Goal: Obtain resource: Download file/media

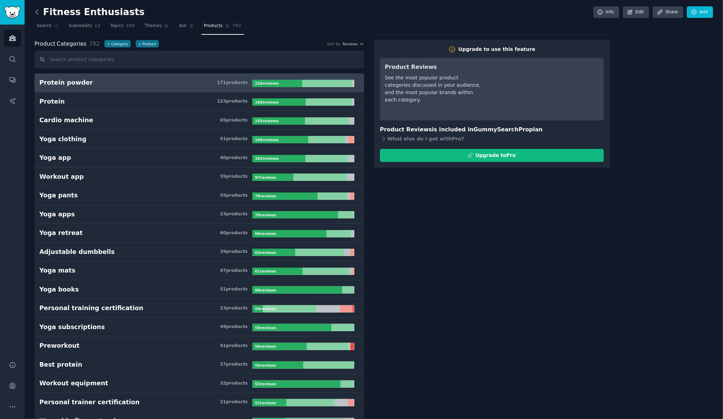
click at [36, 13] on icon at bounding box center [36, 11] width 7 height 7
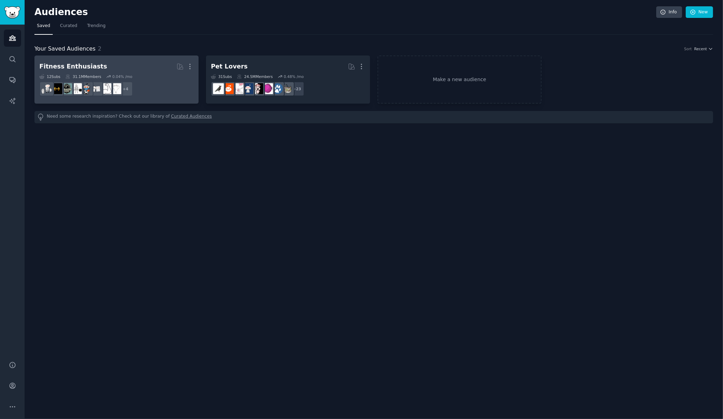
click at [159, 65] on h2 "Fitness Enthusiasts Curated by GummySearch More" at bounding box center [116, 66] width 154 height 12
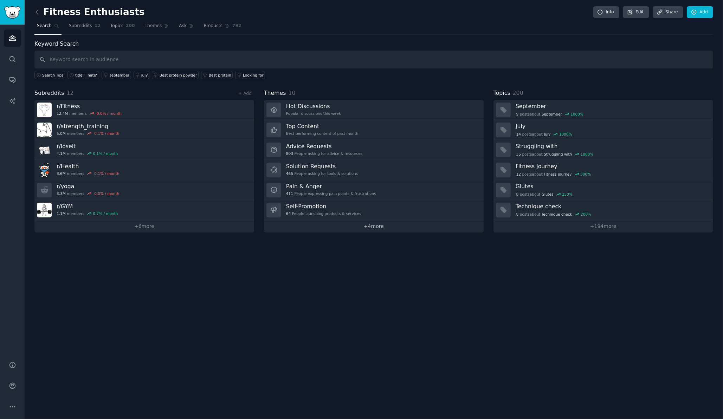
click at [354, 227] on link "+ 4 more" at bounding box center [374, 226] width 220 height 12
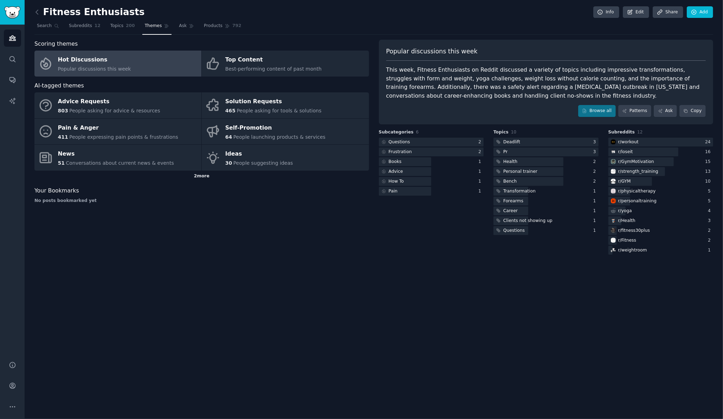
click at [200, 174] on div "2 more" at bounding box center [201, 176] width 335 height 11
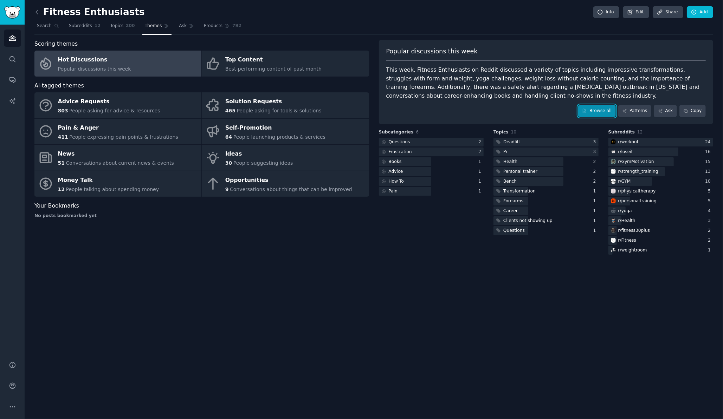
click at [599, 109] on link "Browse all" at bounding box center [597, 111] width 38 height 12
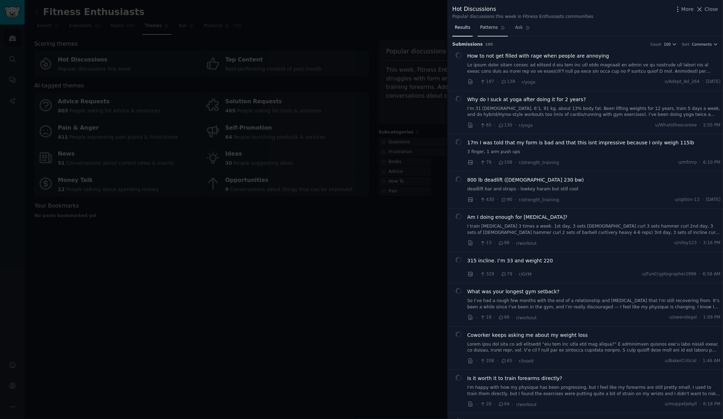
click at [489, 29] on span "Patterns" at bounding box center [489, 28] width 18 height 6
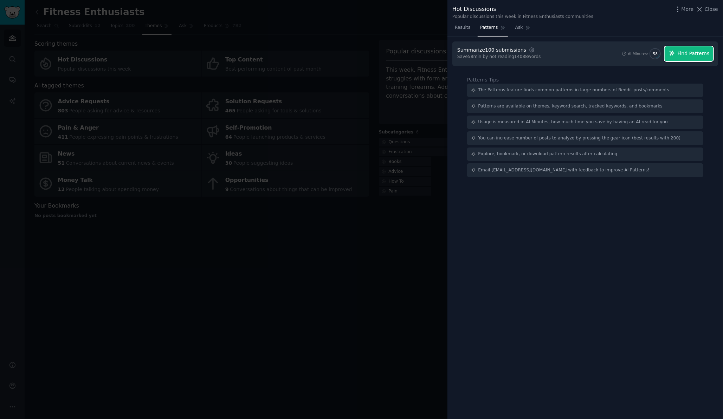
click at [687, 49] on button "Find Patterns" at bounding box center [689, 53] width 49 height 15
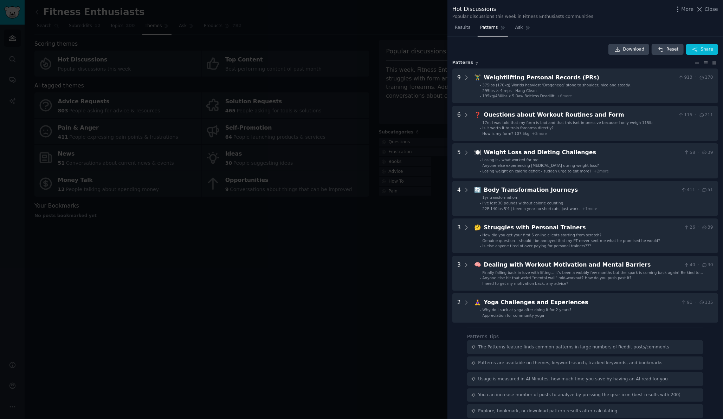
click at [386, 24] on div at bounding box center [361, 209] width 723 height 419
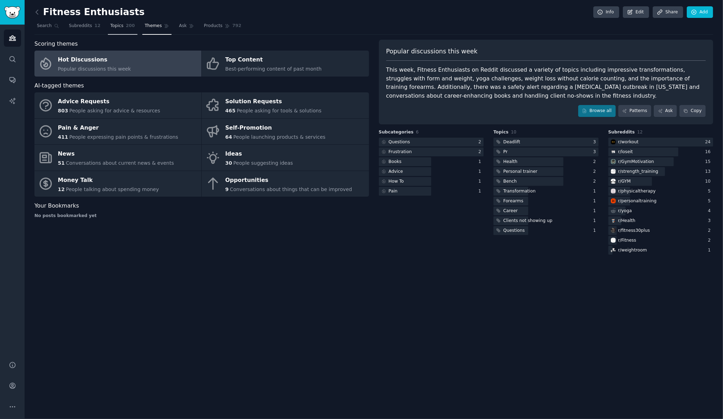
click at [117, 28] on link "Topics 200" at bounding box center [123, 27] width 30 height 14
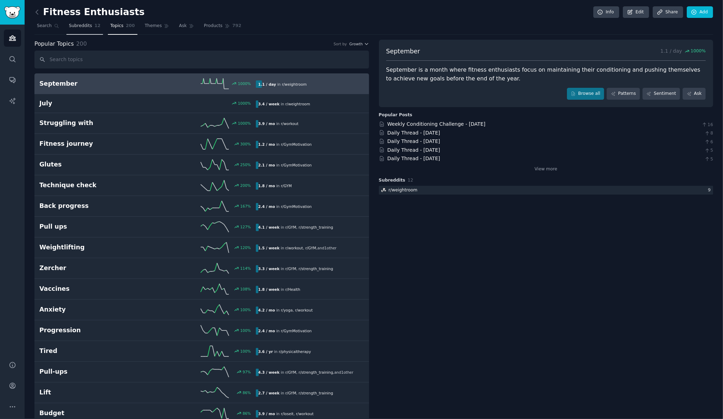
click at [79, 31] on link "Subreddits 12" at bounding box center [84, 27] width 37 height 14
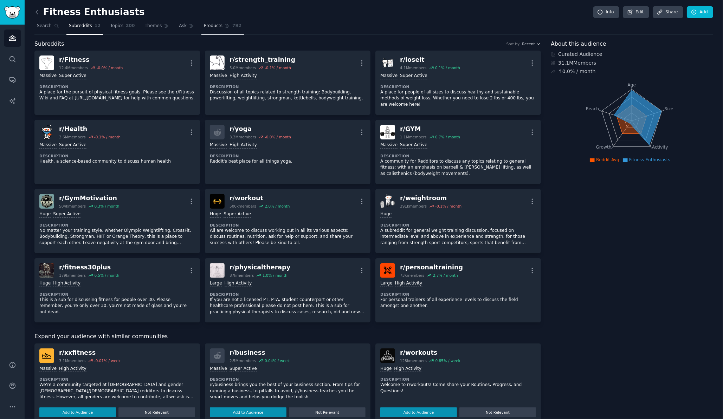
click at [205, 24] on span "Products" at bounding box center [213, 26] width 19 height 6
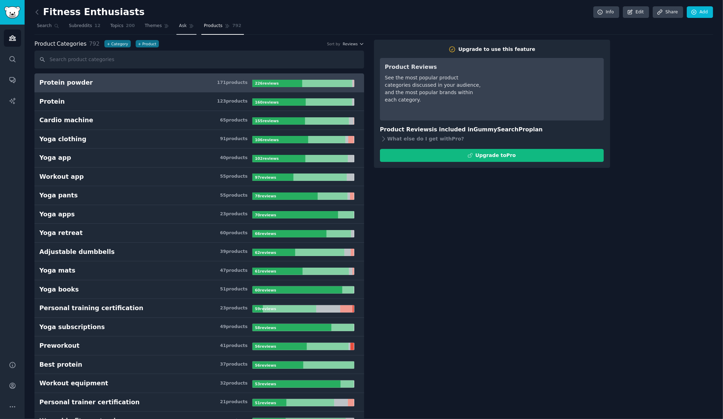
click at [179, 26] on span "Ask" at bounding box center [183, 26] width 8 height 6
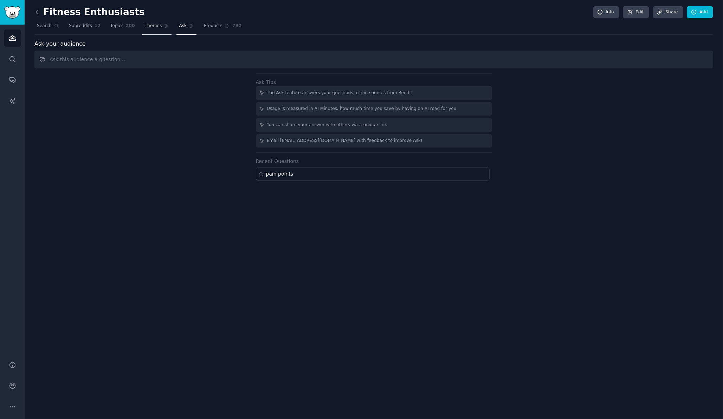
click at [148, 28] on span "Themes" at bounding box center [153, 26] width 17 height 6
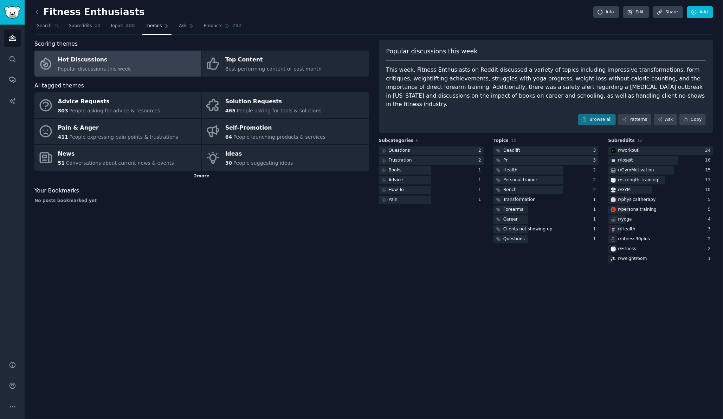
click at [198, 178] on div "2 more" at bounding box center [201, 176] width 335 height 11
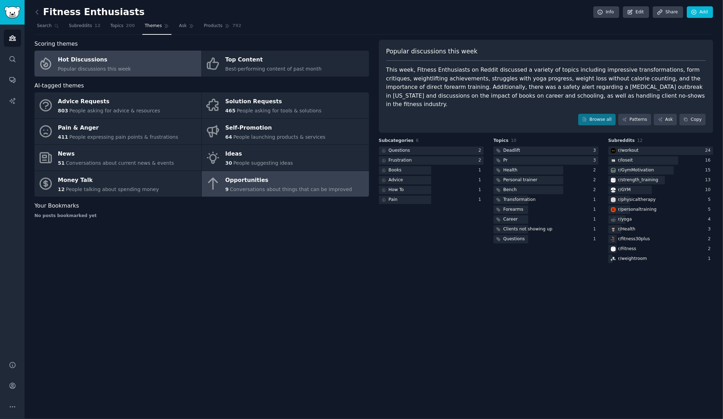
click at [236, 192] on span "Conversations about things that can be improved" at bounding box center [291, 190] width 122 height 6
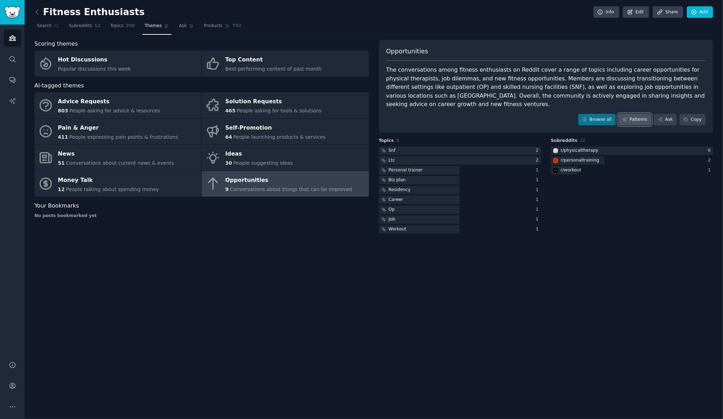
click at [637, 114] on link "Patterns" at bounding box center [634, 120] width 33 height 12
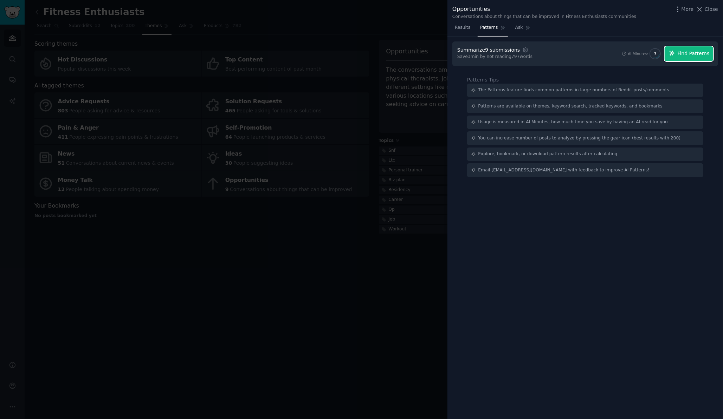
click at [700, 52] on span "Find Patterns" at bounding box center [694, 53] width 32 height 7
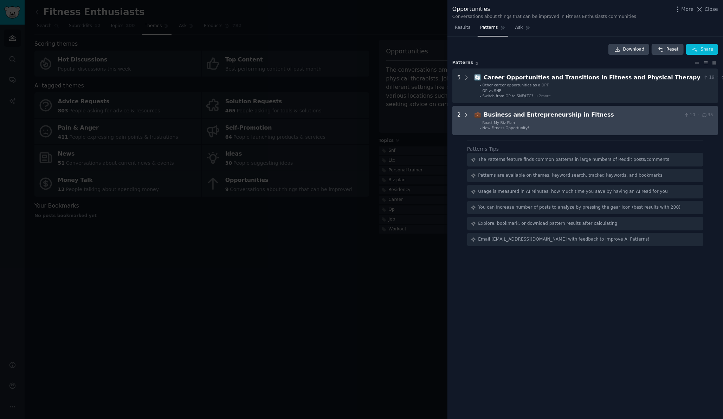
click at [465, 114] on icon at bounding box center [466, 115] width 6 height 6
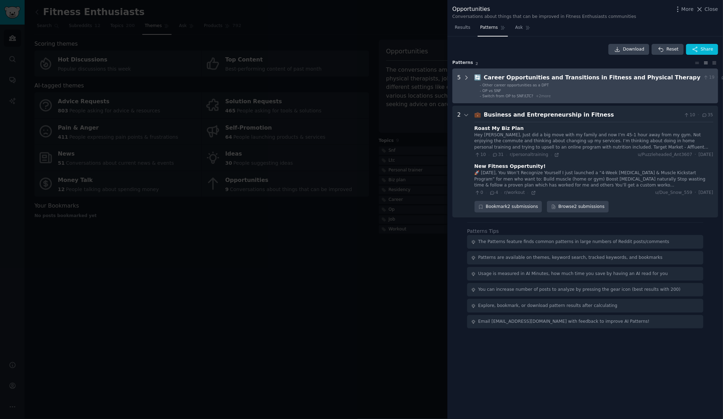
click at [467, 78] on icon at bounding box center [466, 78] width 6 height 6
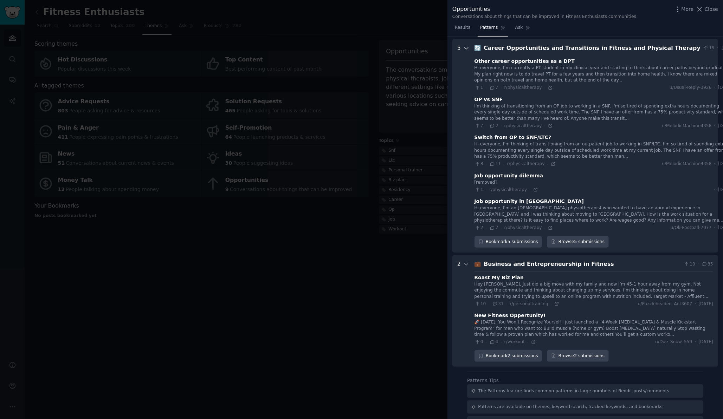
scroll to position [32, 0]
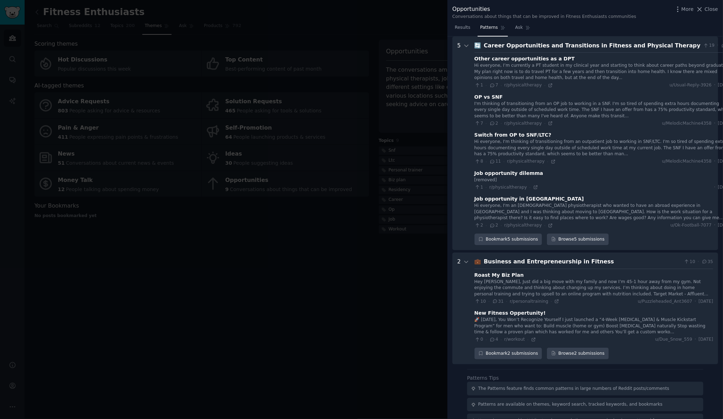
click at [348, 33] on div at bounding box center [361, 209] width 723 height 419
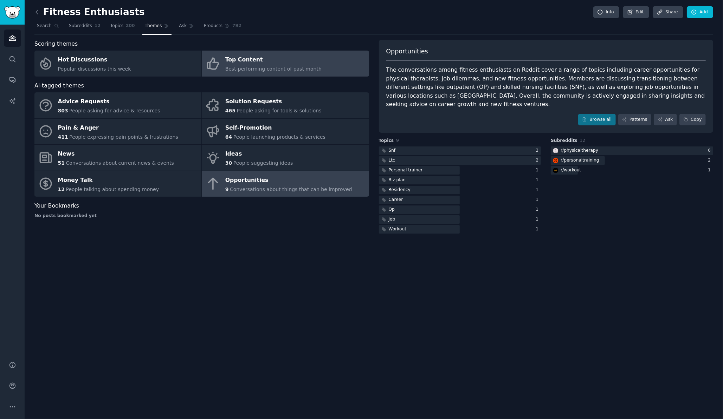
click at [315, 66] on link "Top Content Best-performing content of past month" at bounding box center [285, 64] width 167 height 26
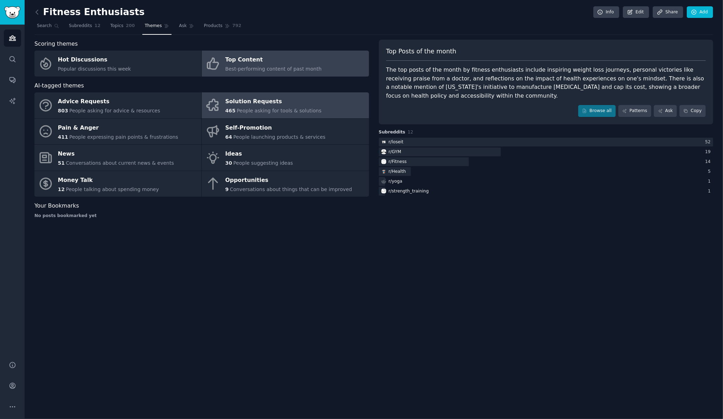
click at [353, 108] on link "Solution Requests 465 People asking for tools & solutions" at bounding box center [285, 105] width 167 height 26
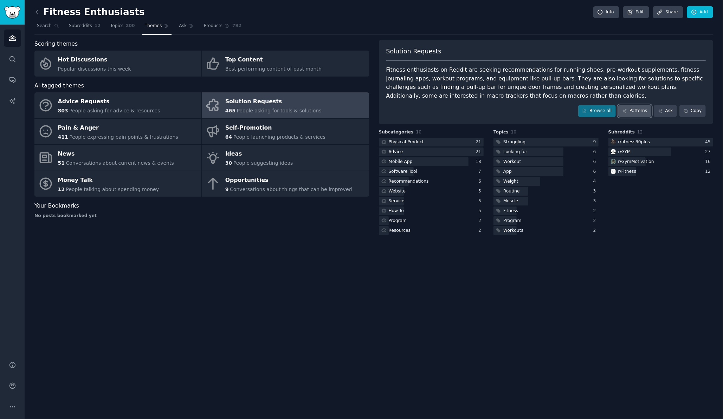
click at [642, 110] on link "Patterns" at bounding box center [634, 111] width 33 height 12
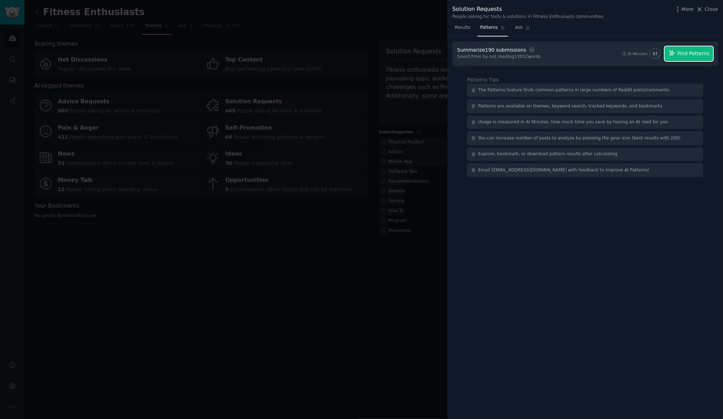
click at [684, 54] on span "Find Patterns" at bounding box center [694, 53] width 32 height 7
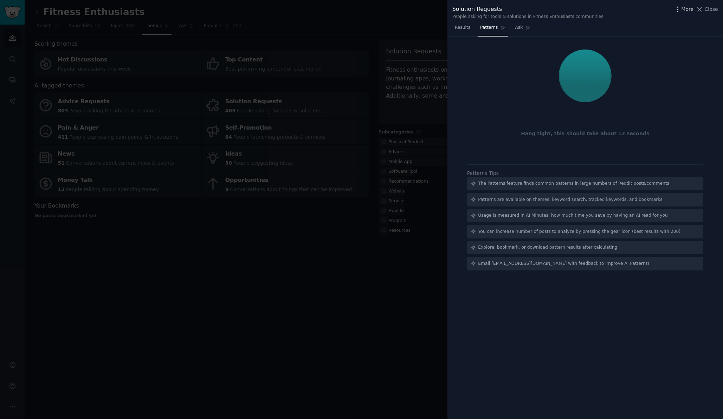
click at [682, 11] on icon "button" at bounding box center [677, 9] width 7 height 7
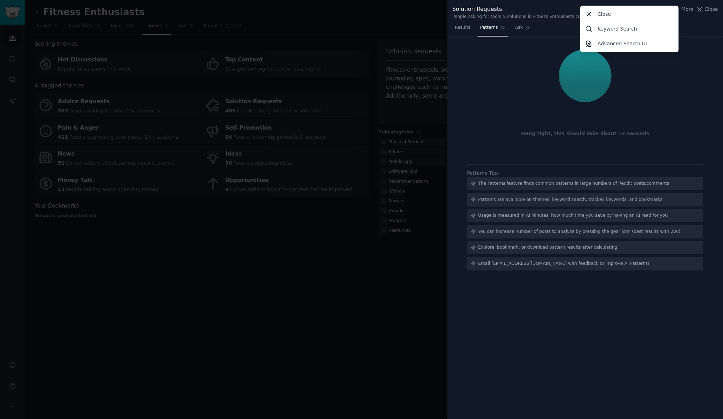
click at [689, 24] on div "Results Patterns Ask" at bounding box center [586, 29] width 276 height 14
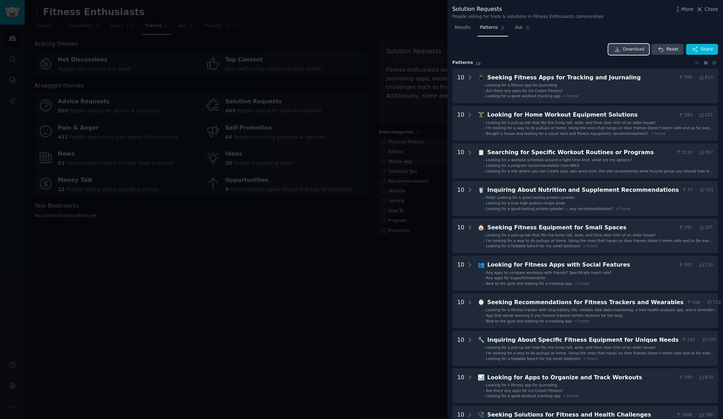
click at [639, 51] on span "Download" at bounding box center [633, 49] width 21 height 6
click at [273, 270] on div at bounding box center [361, 209] width 723 height 419
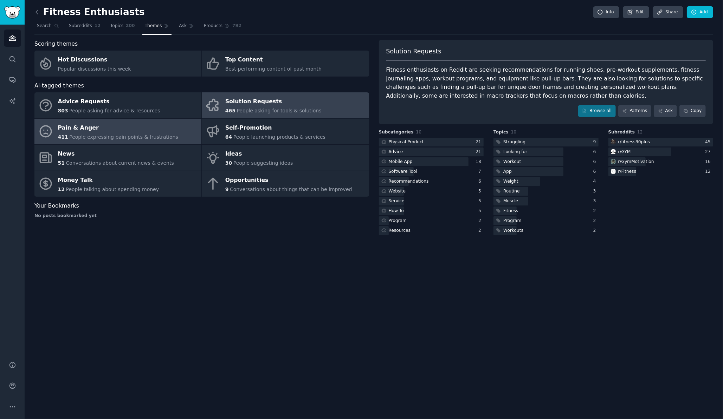
click at [122, 126] on div "Pain & Anger" at bounding box center [118, 127] width 120 height 11
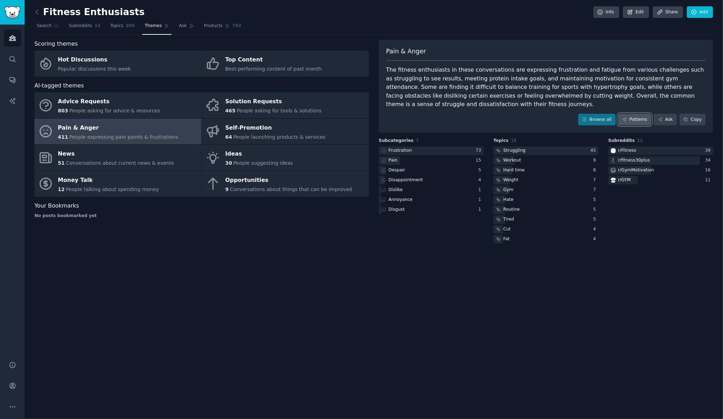
click at [645, 114] on link "Patterns" at bounding box center [634, 120] width 33 height 12
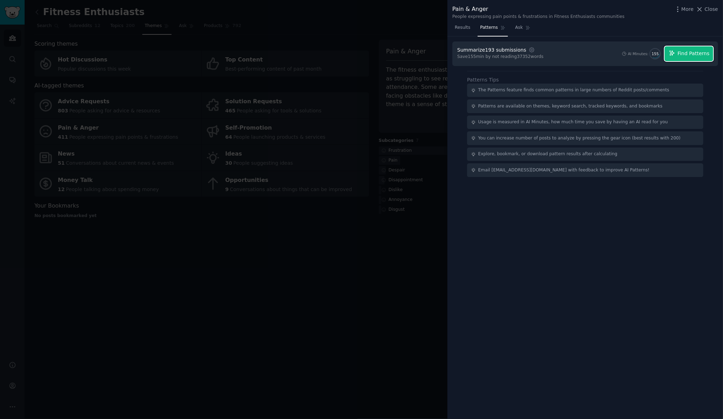
click at [680, 58] on button "Find Patterns" at bounding box center [689, 53] width 49 height 15
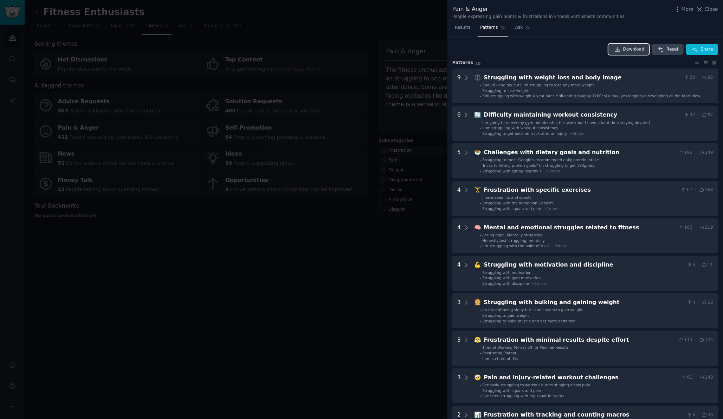
click at [641, 50] on span "Download" at bounding box center [633, 49] width 21 height 6
click at [302, 251] on div at bounding box center [361, 209] width 723 height 419
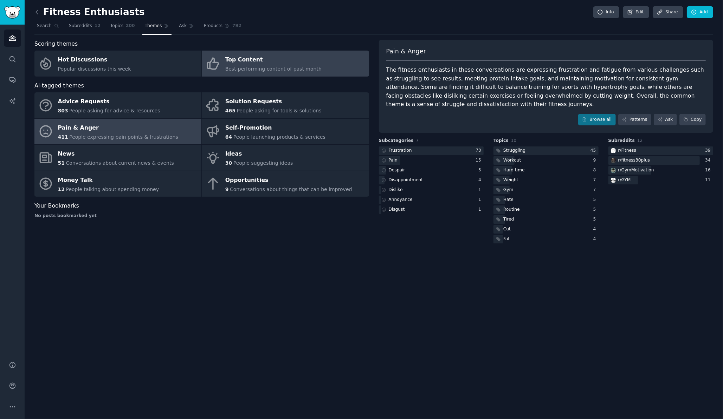
click at [252, 71] on span "Best-performing content of past month" at bounding box center [273, 69] width 96 height 6
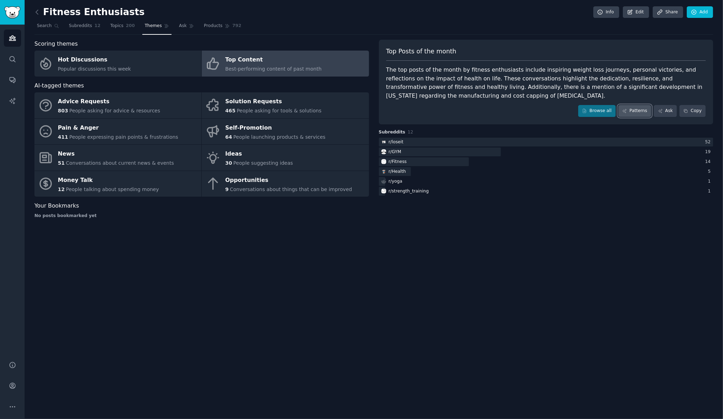
click at [637, 111] on link "Patterns" at bounding box center [634, 111] width 33 height 12
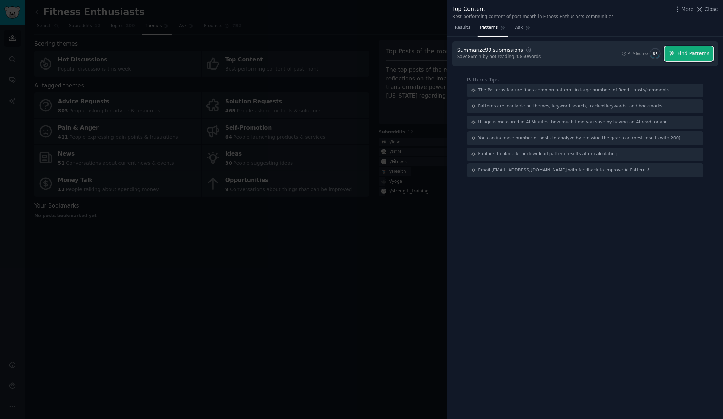
click at [683, 50] on span "Find Patterns" at bounding box center [694, 53] width 32 height 7
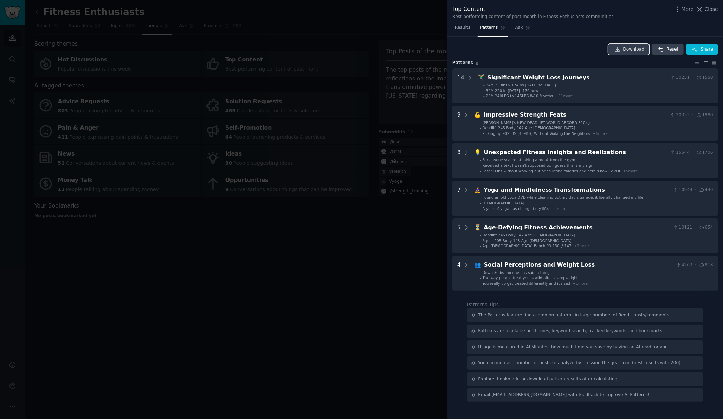
click at [638, 50] on span "Download" at bounding box center [633, 49] width 21 height 6
click at [242, 306] on div at bounding box center [361, 209] width 723 height 419
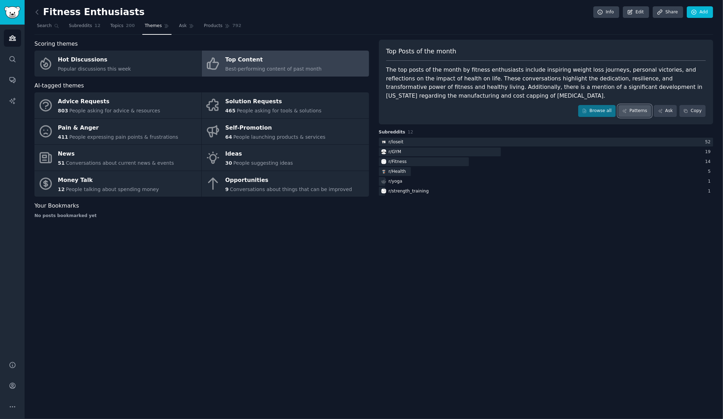
click at [648, 111] on link "Patterns" at bounding box center [634, 111] width 33 height 12
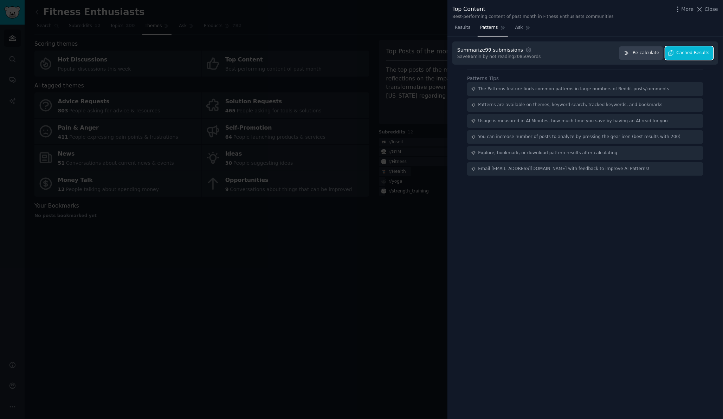
click at [687, 55] on span "Cached Results" at bounding box center [693, 53] width 33 height 6
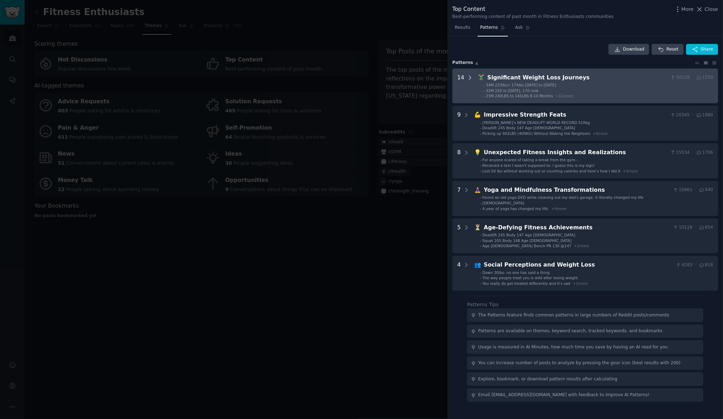
click at [468, 78] on icon at bounding box center [470, 78] width 6 height 6
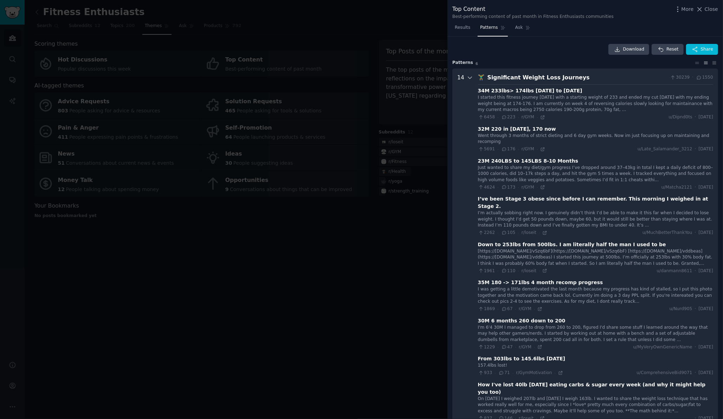
scroll to position [32, 0]
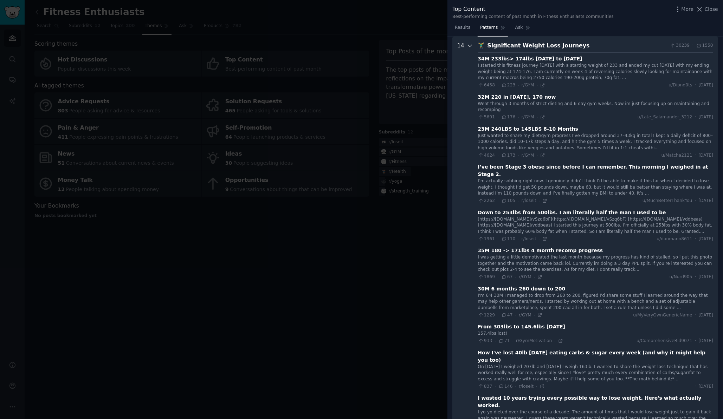
click at [468, 42] on div at bounding box center [470, 316] width 6 height 551
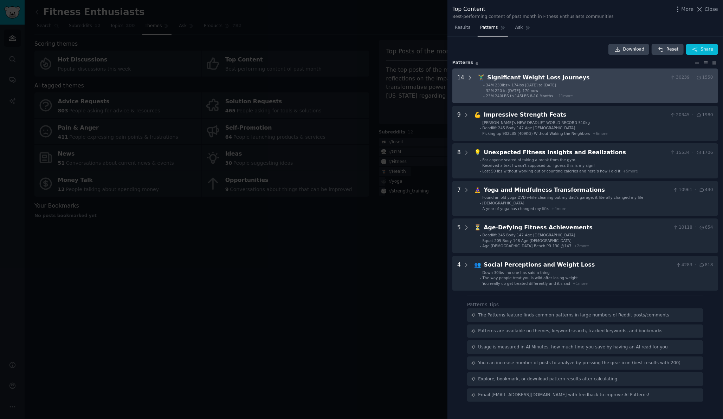
scroll to position [0, 0]
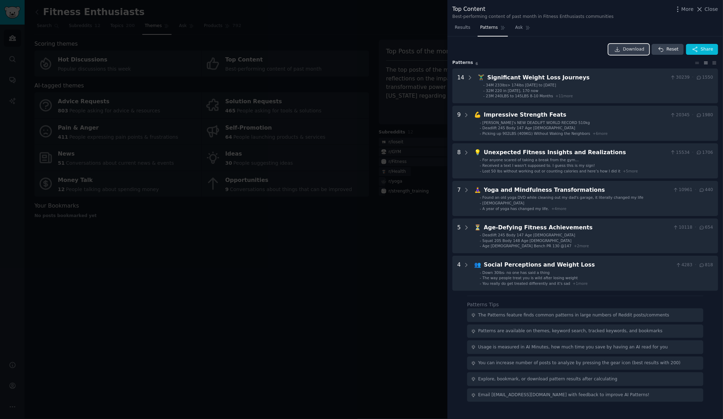
click at [633, 48] on span "Download" at bounding box center [633, 49] width 21 height 6
